Goal: Task Accomplishment & Management: Use online tool/utility

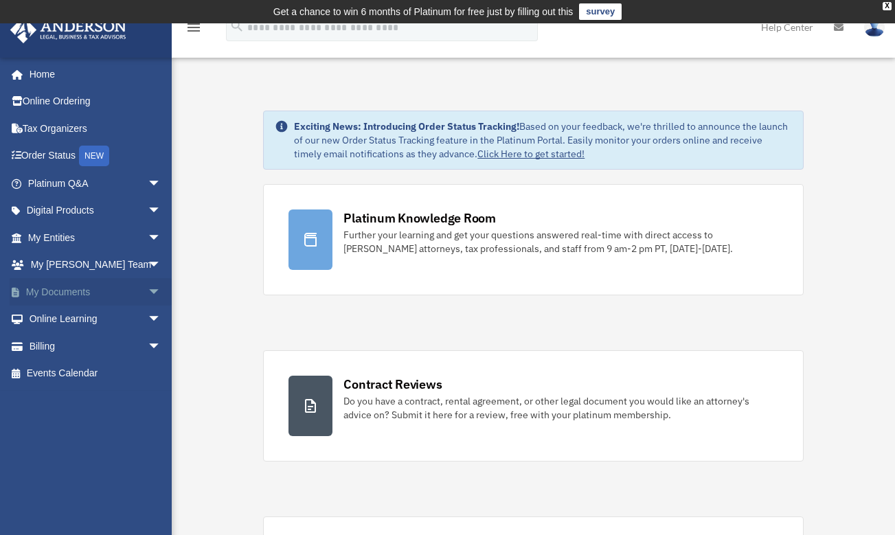
click at [148, 286] on span "arrow_drop_down" at bounding box center [161, 292] width 27 height 28
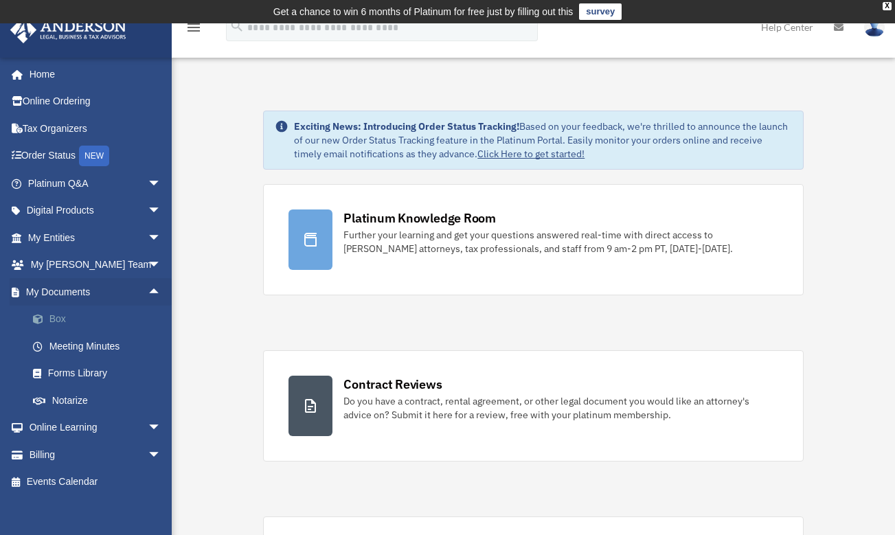
click at [79, 313] on link "Box" at bounding box center [100, 319] width 163 height 27
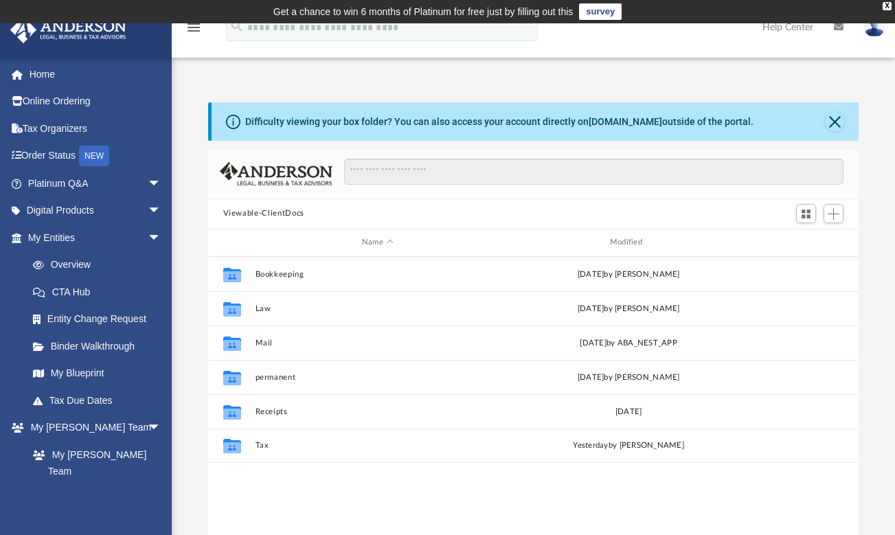
scroll to position [302, 640]
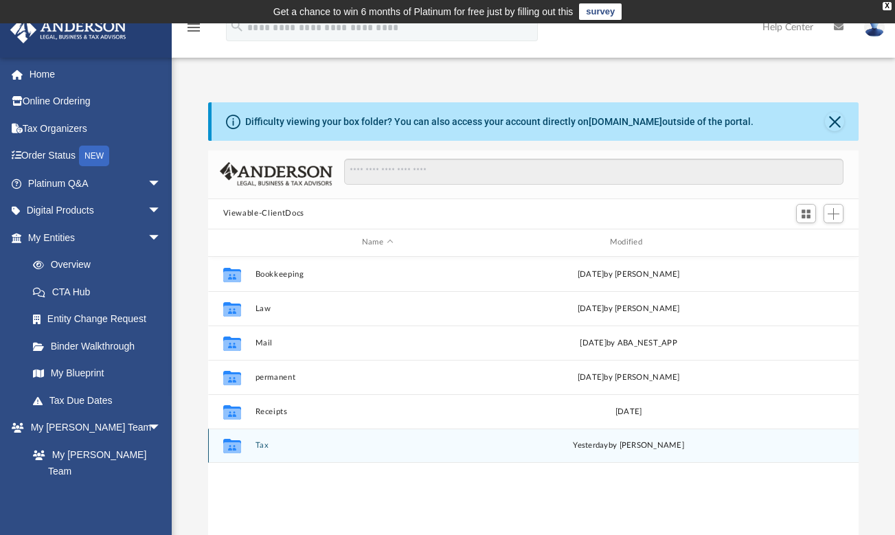
click at [227, 446] on icon "grid" at bounding box center [231, 447] width 18 height 11
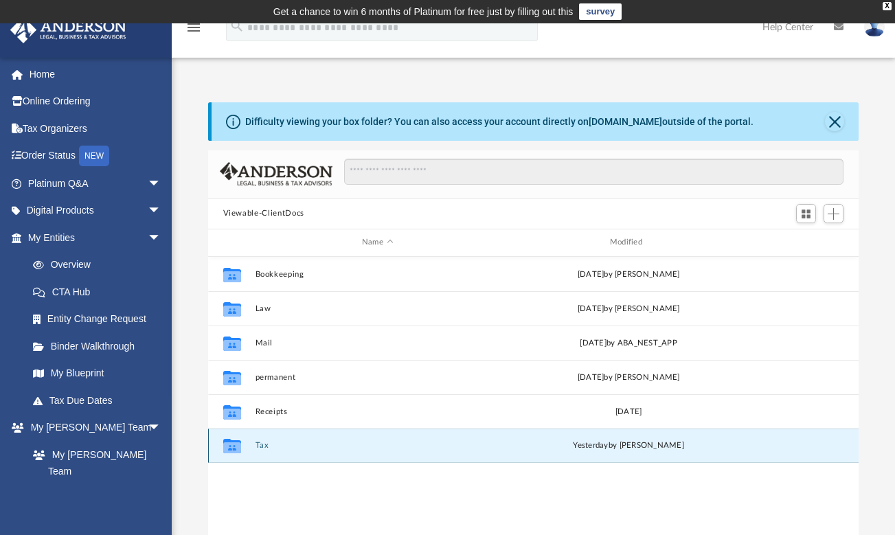
click at [227, 446] on icon "grid" at bounding box center [231, 447] width 18 height 11
click at [838, 119] on button "Close" at bounding box center [834, 121] width 19 height 19
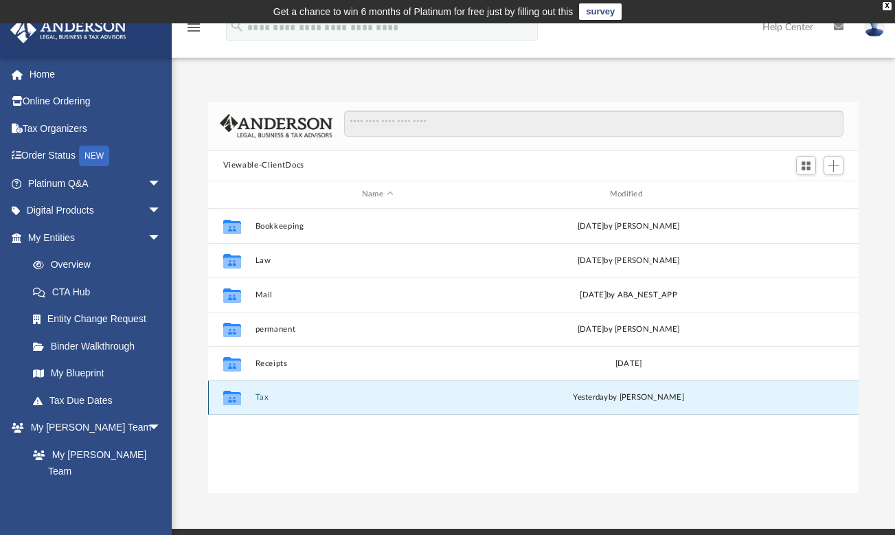
click at [264, 396] on button "Tax" at bounding box center [377, 397] width 245 height 9
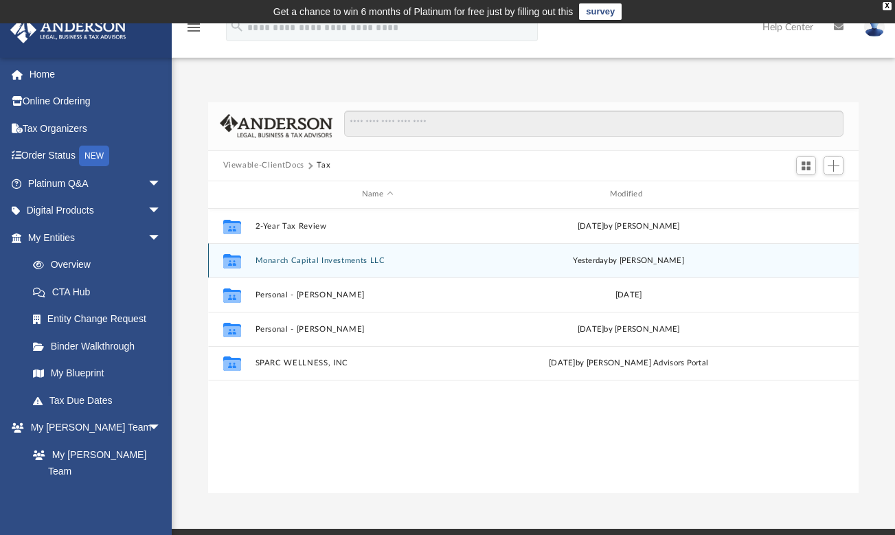
click at [328, 261] on button "Monarch Capital Investments LLC" at bounding box center [377, 260] width 245 height 9
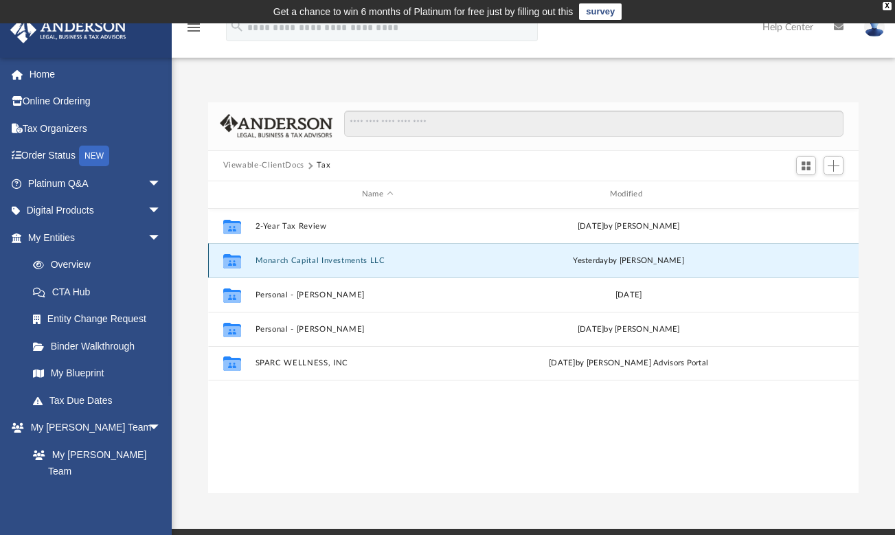
click at [328, 261] on button "Monarch Capital Investments LLC" at bounding box center [377, 260] width 245 height 9
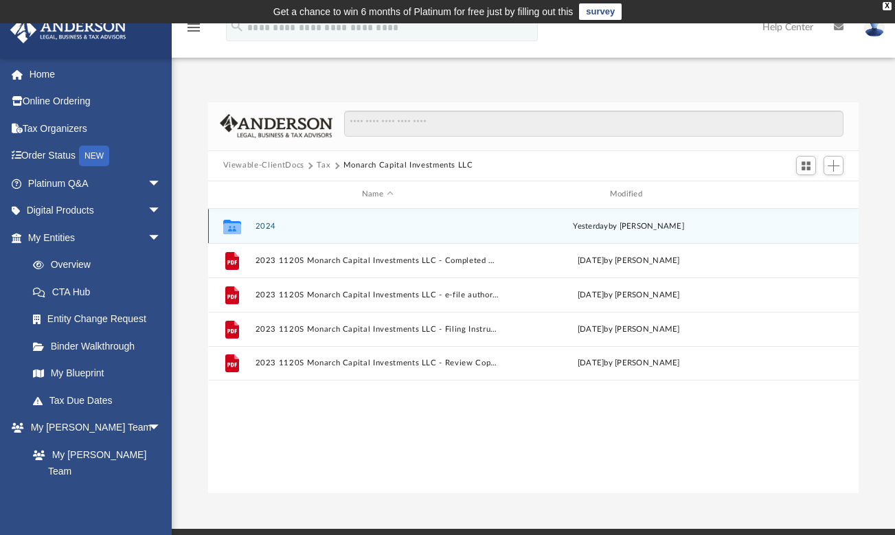
click at [259, 220] on div "Collaborated Folder 2024 yesterday by Vivian Moore" at bounding box center [533, 226] width 651 height 34
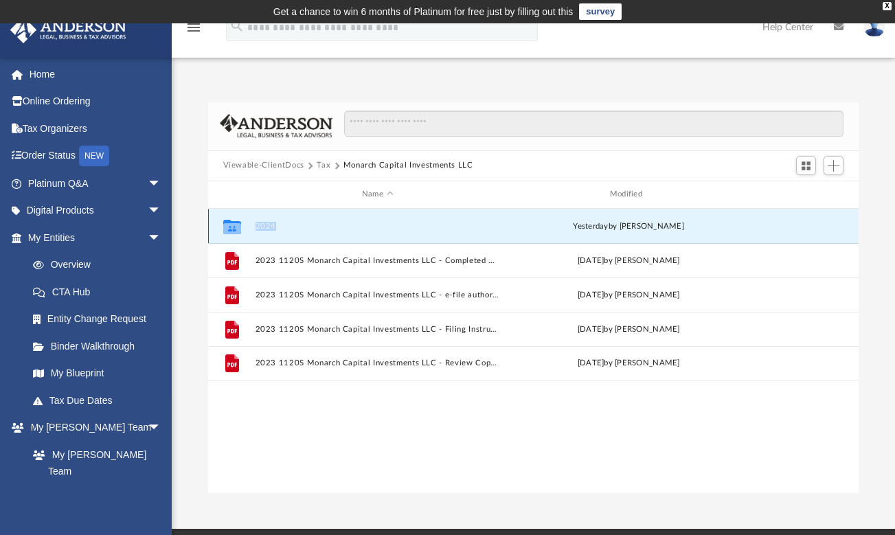
click at [259, 220] on div "Collaborated Folder 2024 yesterday by Vivian Moore" at bounding box center [533, 226] width 651 height 34
click at [235, 226] on icon "grid" at bounding box center [231, 226] width 18 height 14
click at [235, 228] on icon "grid" at bounding box center [231, 227] width 18 height 11
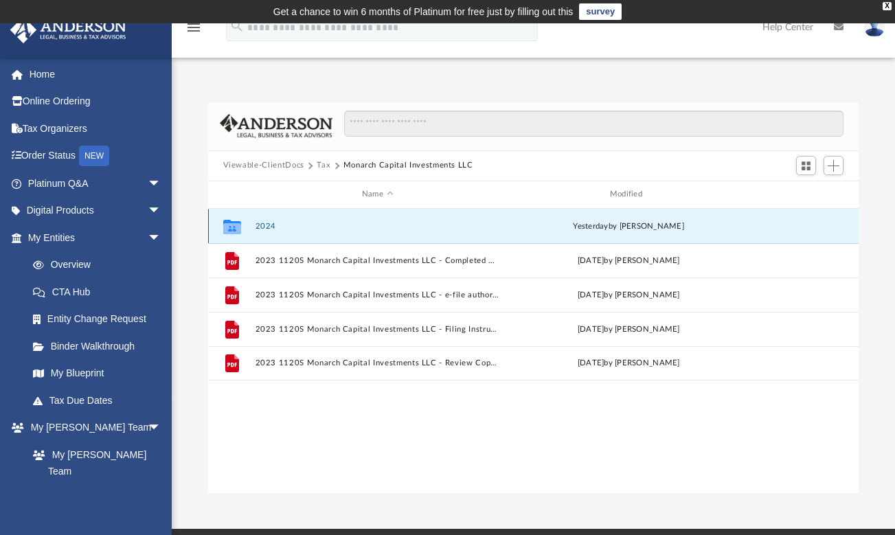
click at [258, 229] on button "2024" at bounding box center [377, 226] width 245 height 9
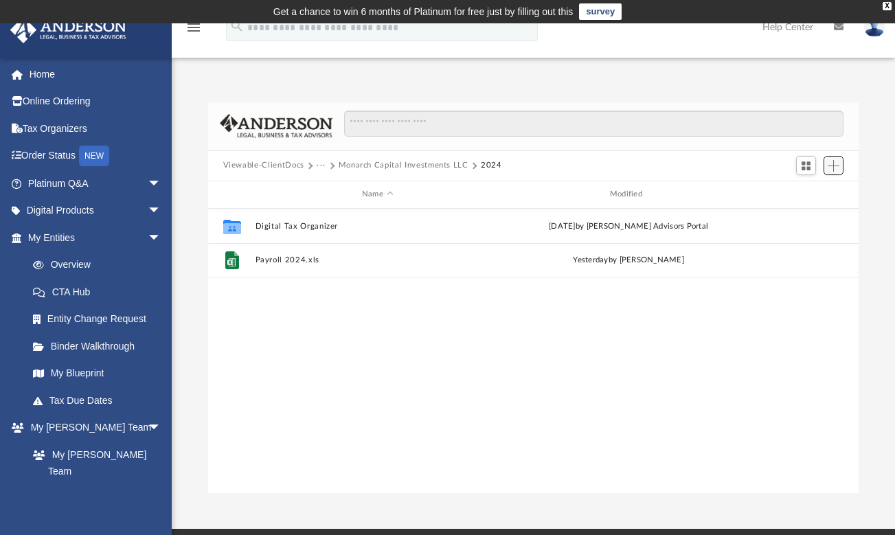
click at [832, 163] on span "Add" at bounding box center [833, 166] width 12 height 12
click at [797, 196] on li "Upload" at bounding box center [814, 192] width 44 height 14
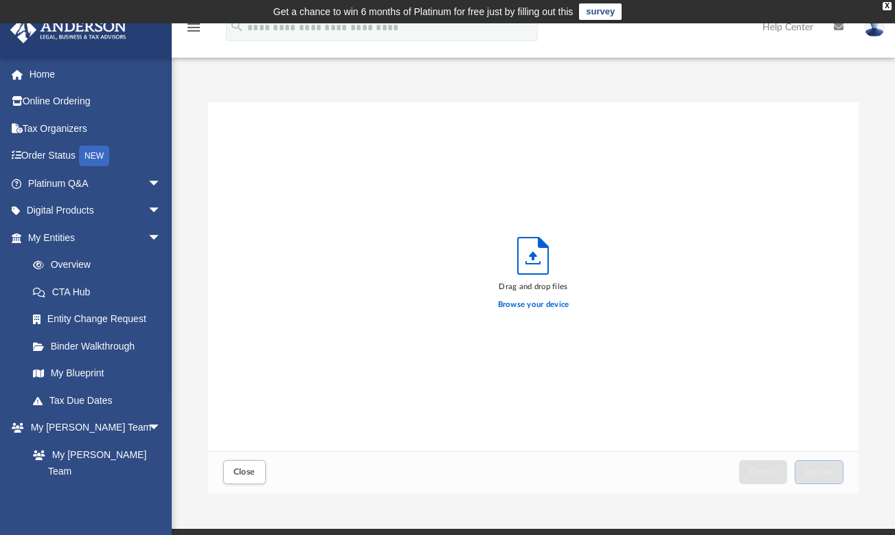
scroll to position [338, 640]
click at [540, 305] on label "Browse your device" at bounding box center [533, 305] width 71 height 12
click at [0, 0] on input "Browse your device" at bounding box center [0, 0] width 0 height 0
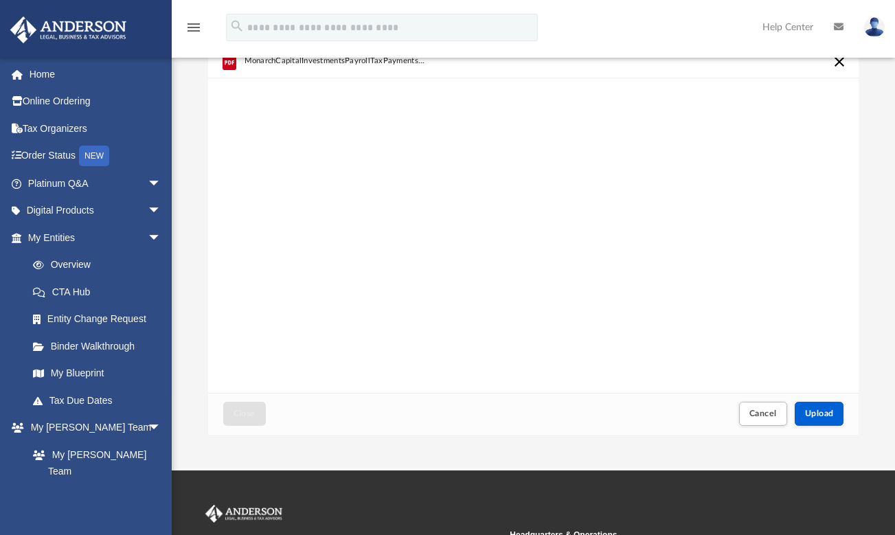
scroll to position [0, 0]
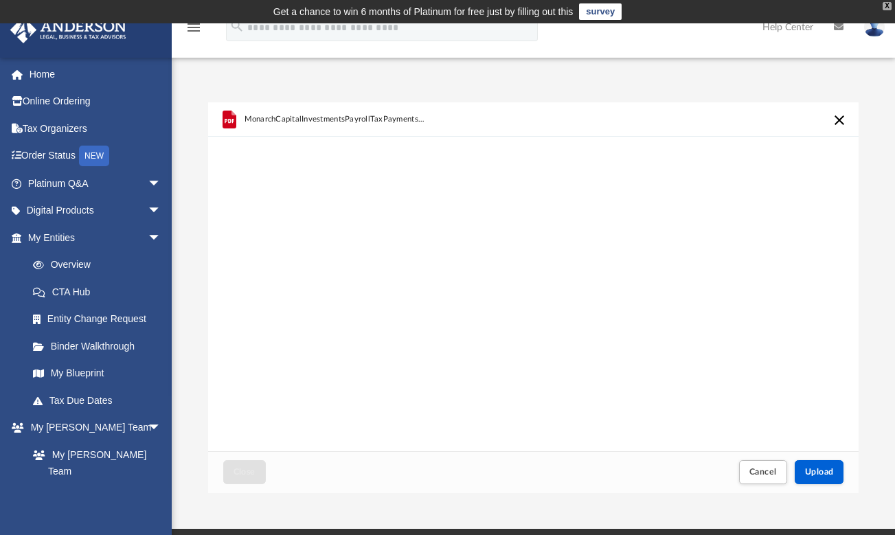
click at [887, 8] on div "X" at bounding box center [886, 6] width 9 height 8
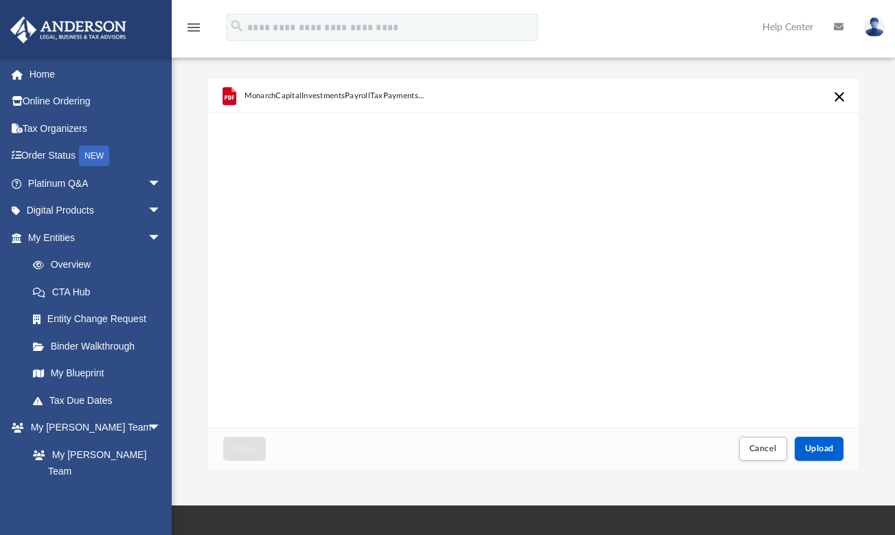
click at [836, 97] on button "Cancel this upload" at bounding box center [839, 97] width 16 height 16
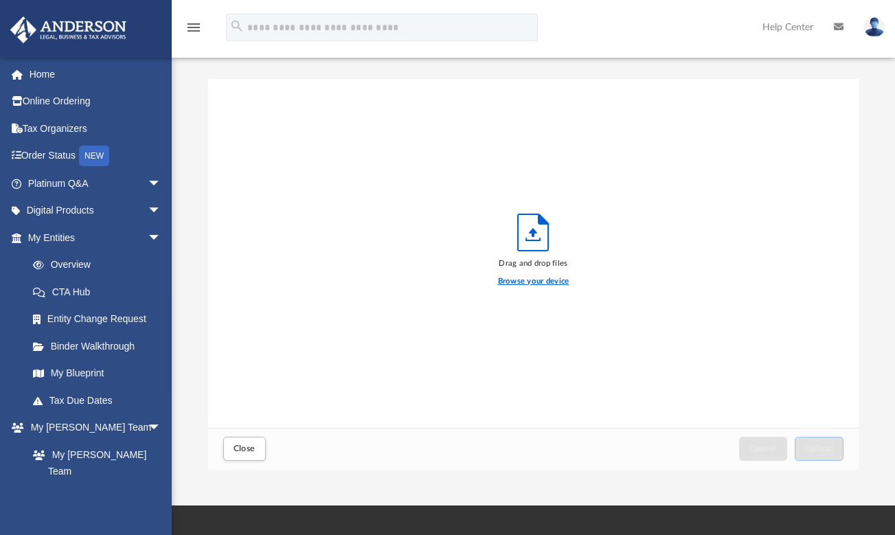
click at [561, 279] on label "Browse your device" at bounding box center [533, 281] width 71 height 12
click at [0, 0] on input "Browse your device" at bounding box center [0, 0] width 0 height 0
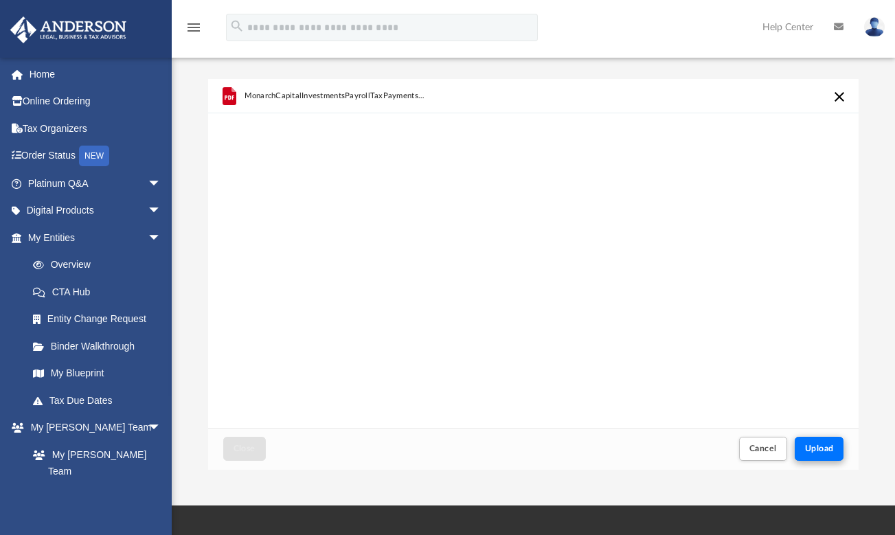
click at [818, 446] on span "Upload" at bounding box center [819, 448] width 29 height 8
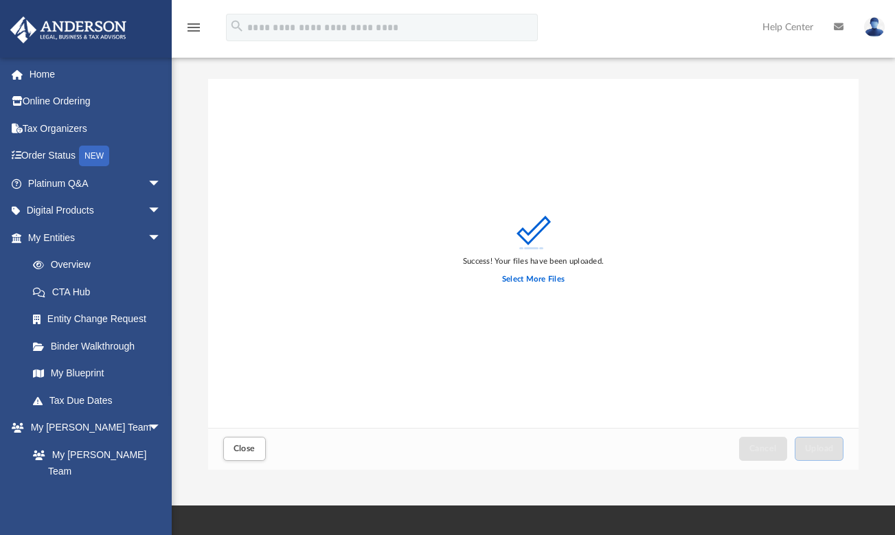
click at [197, 26] on icon "menu" at bounding box center [193, 27] width 16 height 16
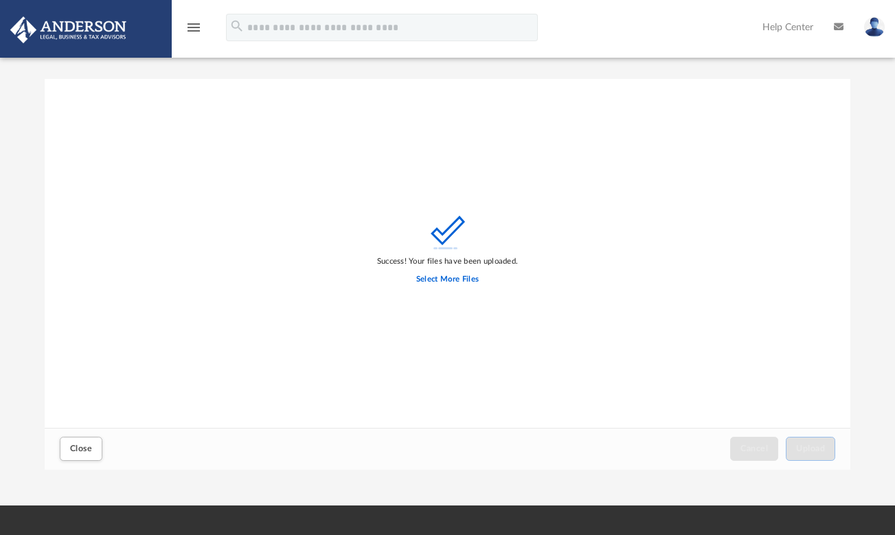
click at [192, 27] on icon "menu" at bounding box center [193, 27] width 16 height 16
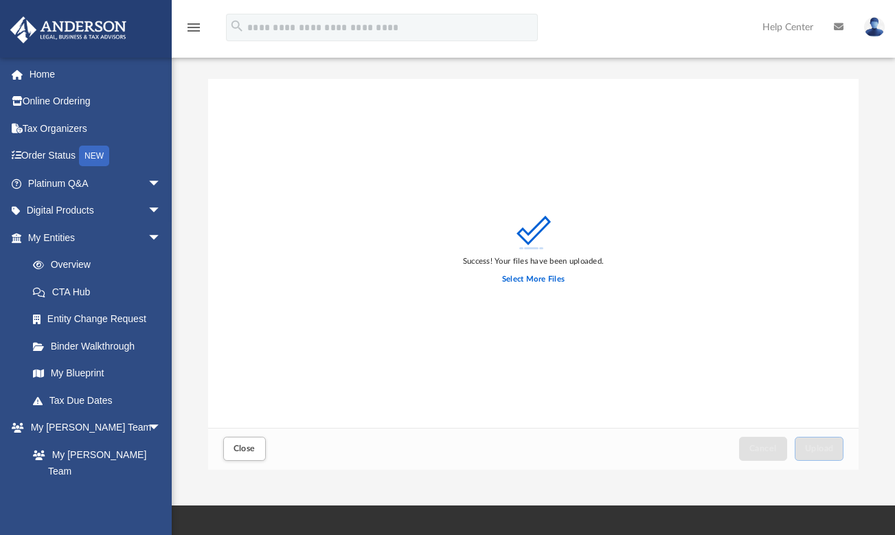
scroll to position [338, 640]
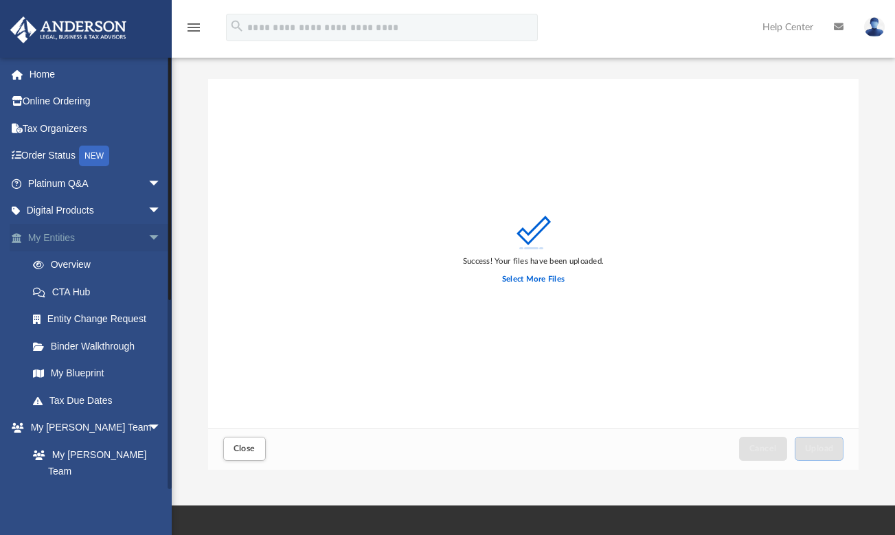
click at [148, 237] on span "arrow_drop_down" at bounding box center [161, 238] width 27 height 28
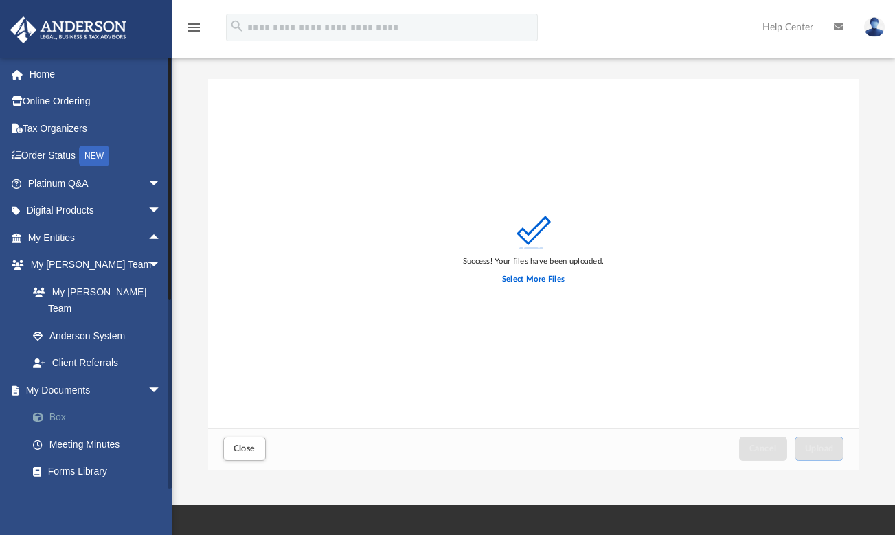
click at [68, 404] on link "Box" at bounding box center [100, 417] width 163 height 27
